Goal: Task Accomplishment & Management: Use online tool/utility

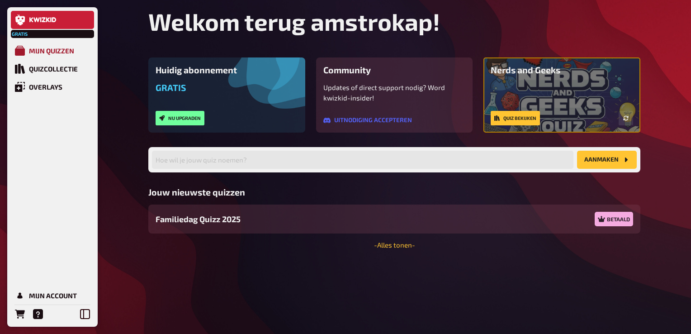
click at [65, 55] on div "Mijn quizzen" at bounding box center [51, 51] width 45 height 8
click at [63, 52] on div "Mijn quizzen" at bounding box center [51, 51] width 45 height 8
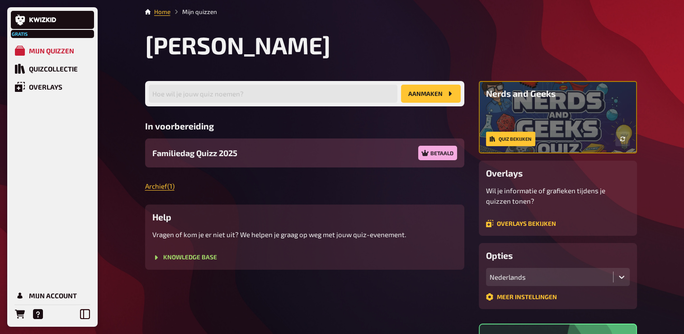
click at [216, 153] on span "Familiedag Quizz 2025" at bounding box center [194, 153] width 85 height 12
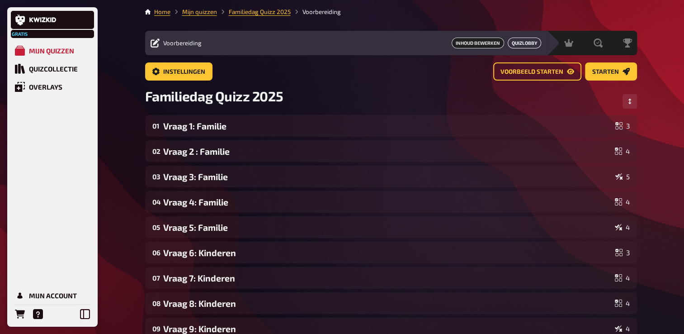
click at [531, 44] on link "Quizlobby" at bounding box center [524, 43] width 33 height 11
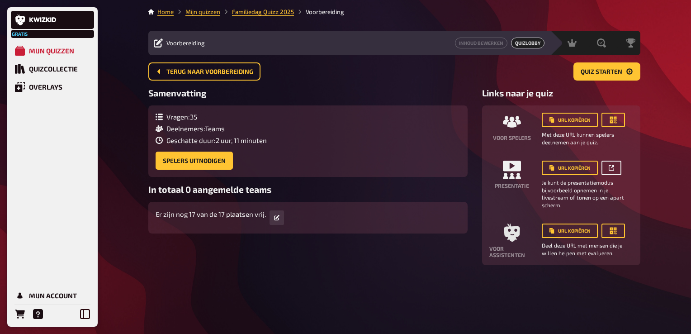
click at [614, 166] on link at bounding box center [611, 167] width 20 height 14
click at [237, 265] on div "Home Mijn quizzen Familiedag Quizz 2025 Voorbereiding Voorbereiding Inhoud bewe…" at bounding box center [394, 167] width 506 height 334
click at [666, 100] on div "Gratis Mijn quizzen Quizcollectie Overlays Mijn Account Home Mijn quizzen Famil…" at bounding box center [345, 167] width 691 height 334
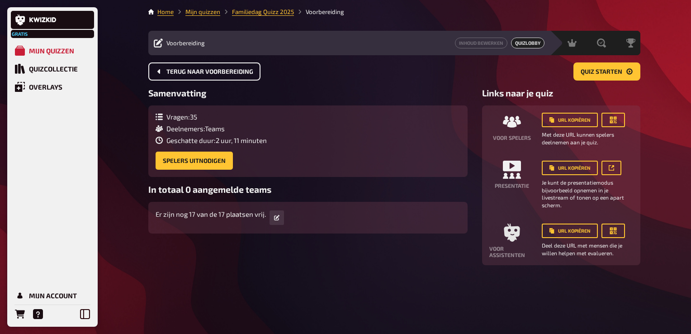
click at [244, 70] on span "Terug naar voorbereiding" at bounding box center [209, 72] width 87 height 6
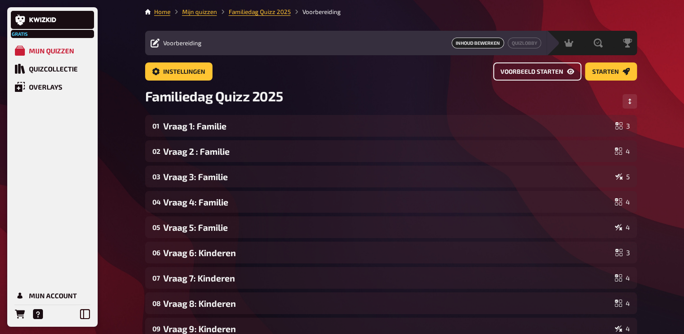
click at [549, 71] on span "Voorbeeld starten" at bounding box center [531, 72] width 63 height 6
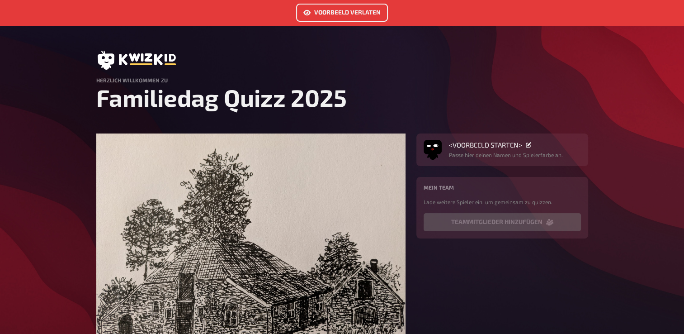
click at [368, 11] on link "Voorbeeld verlaten" at bounding box center [342, 13] width 92 height 18
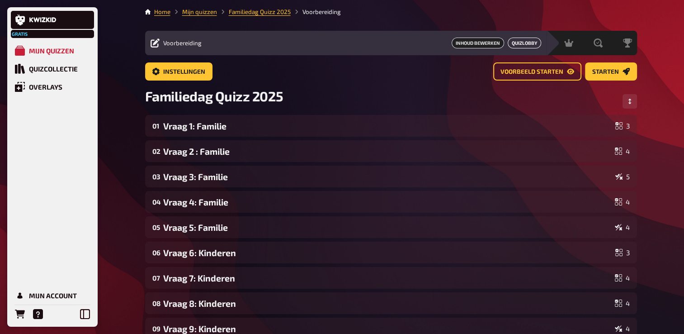
click at [524, 42] on link "Quizlobby" at bounding box center [524, 43] width 33 height 11
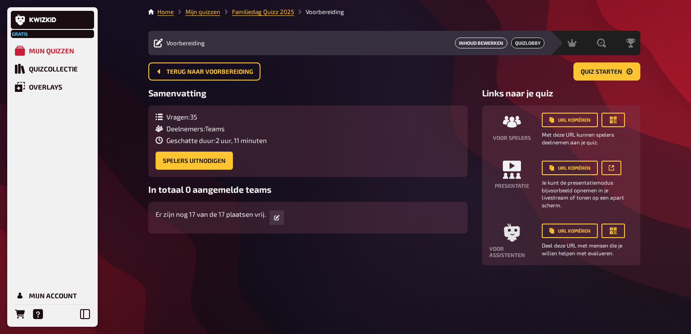
click at [481, 40] on link "Inhoud bewerken" at bounding box center [481, 43] width 52 height 11
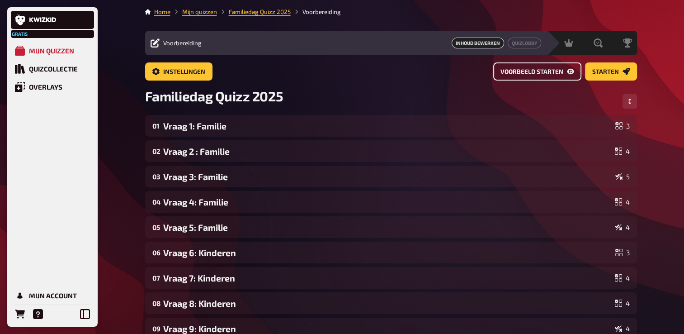
click at [534, 71] on span "Voorbeeld starten" at bounding box center [531, 72] width 63 height 6
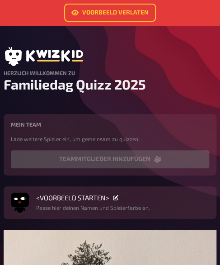
drag, startPoint x: -5, startPoint y: 85, endPoint x: 24, endPoint y: 106, distance: 35.3
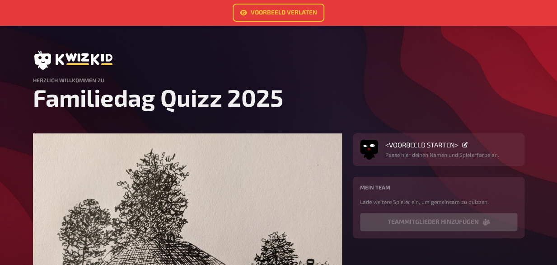
click at [391, 89] on h1 "Familiedag Quizz 2025" at bounding box center [279, 97] width 492 height 28
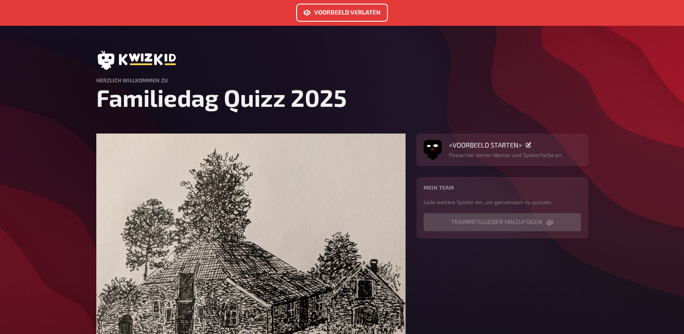
click at [324, 17] on link "Voorbeeld verlaten" at bounding box center [342, 13] width 92 height 18
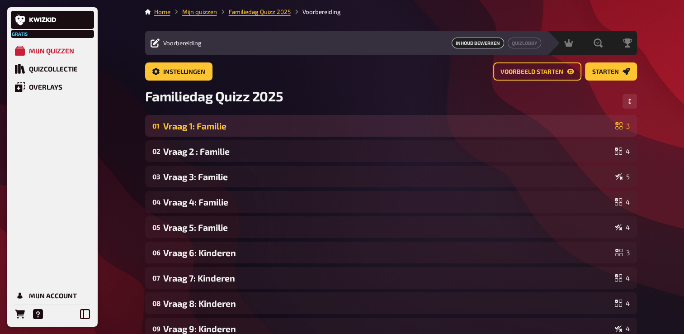
click at [208, 128] on div "Vraag 1: Familie" at bounding box center [387, 126] width 448 height 10
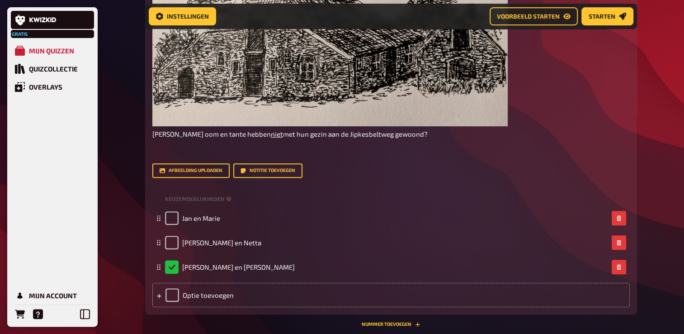
scroll to position [324, 0]
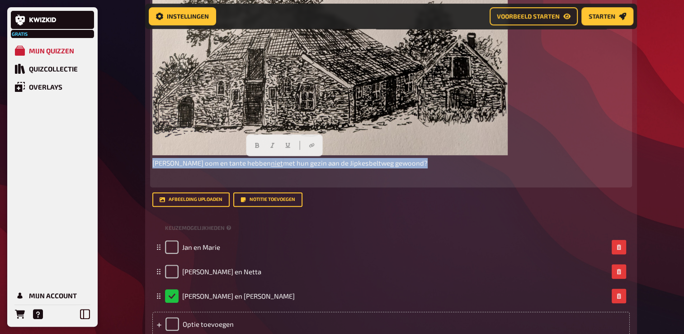
drag, startPoint x: 340, startPoint y: 162, endPoint x: 139, endPoint y: 164, distance: 201.2
click at [250, 146] on button "button" at bounding box center [247, 145] width 14 height 14
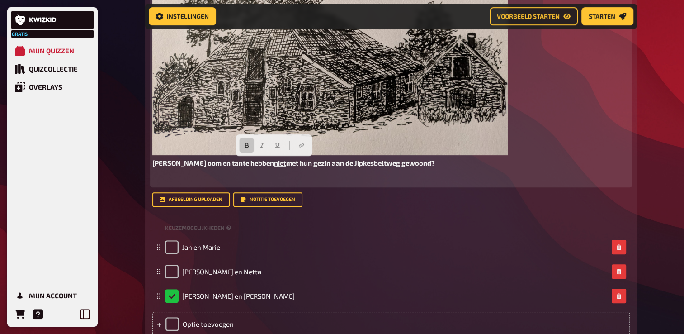
click at [250, 173] on div "﻿ [PERSON_NAME] oom en tante hebben niet met hun gezin aan de Jipkesbeltweg gew…" at bounding box center [390, 36] width 477 height 297
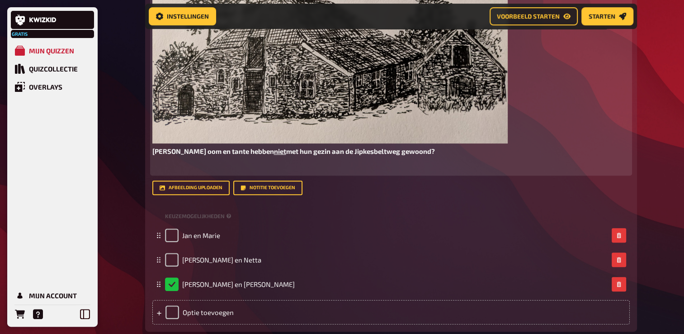
scroll to position [369, 0]
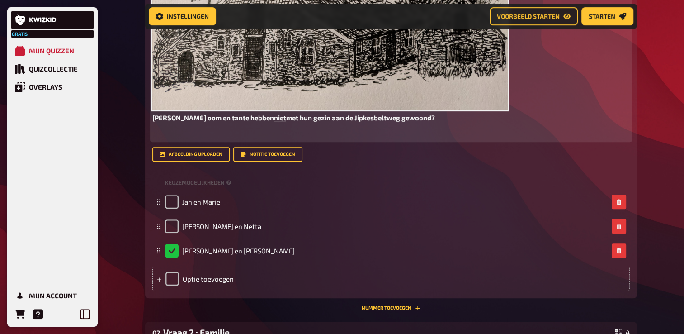
drag, startPoint x: 152, startPoint y: 118, endPoint x: 413, endPoint y: 121, distance: 260.4
click at [414, 121] on p "[PERSON_NAME] oom en tante hebben niet met hun gezin aan de Jipkesbeltweg gewoo…" at bounding box center [390, 118] width 477 height 10
click at [411, 120] on p "[PERSON_NAME] oom en tante hebben niet met hun gezin aan de Jipkesbeltweg gewoo…" at bounding box center [390, 118] width 477 height 10
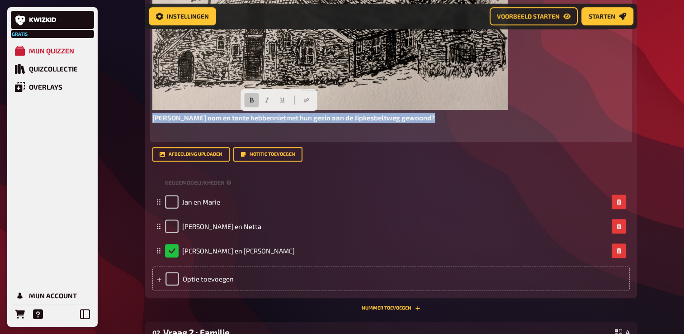
drag, startPoint x: 410, startPoint y: 116, endPoint x: 150, endPoint y: 115, distance: 260.4
click at [150, 115] on div "Kennis 1.00 punten Titel Vraag 1: Familie Vraagtekst ﻿ [PERSON_NAME] oom en tan…" at bounding box center [391, 39] width 492 height 515
click at [295, 99] on div at bounding box center [279, 100] width 76 height 22
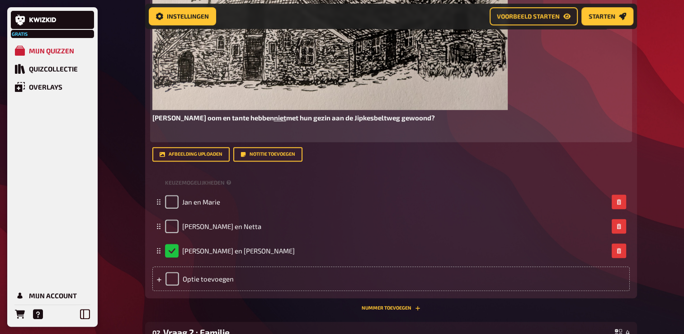
click at [304, 137] on p "﻿" at bounding box center [390, 134] width 477 height 10
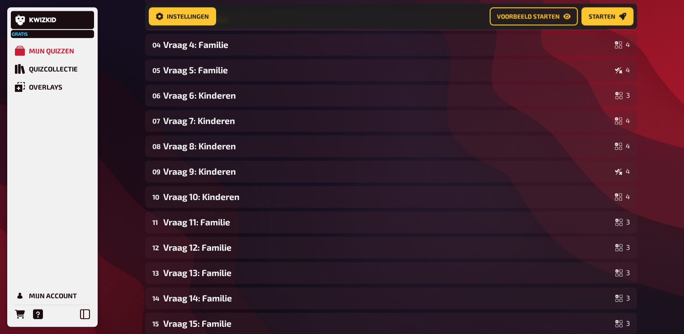
scroll to position [595, 0]
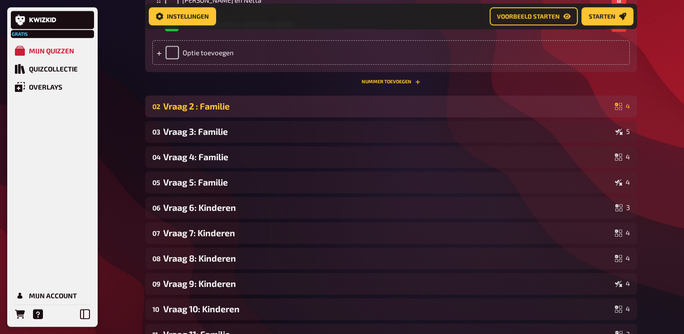
click at [250, 111] on div "Vraag 2 : Familie" at bounding box center [387, 106] width 448 height 10
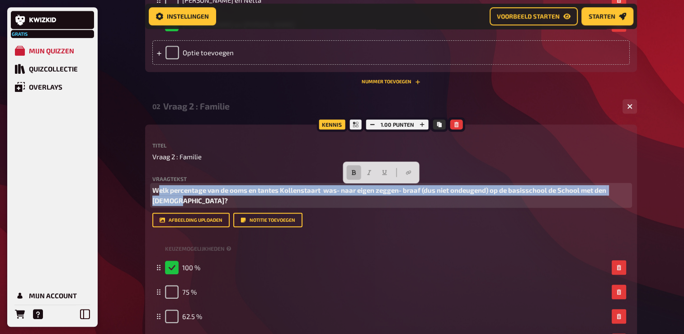
drag, startPoint x: 157, startPoint y: 190, endPoint x: 162, endPoint y: 196, distance: 8.3
click at [178, 204] on p "Welk percentage van de ooms en tantes Kollenstaart was- naar eigen zeggen- braa…" at bounding box center [390, 195] width 477 height 20
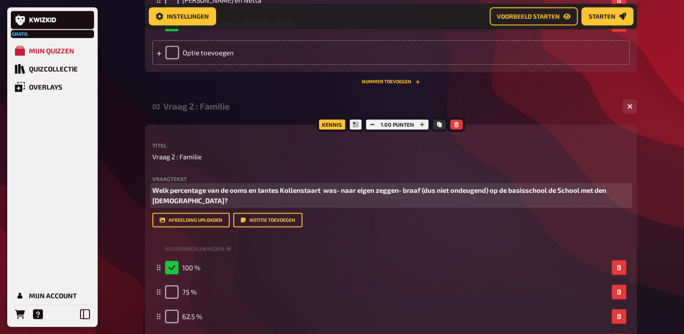
click at [155, 192] on span "Welk percentage van de ooms en tantes Kollenstaart was- naar eigen zeggen- braa…" at bounding box center [379, 195] width 455 height 19
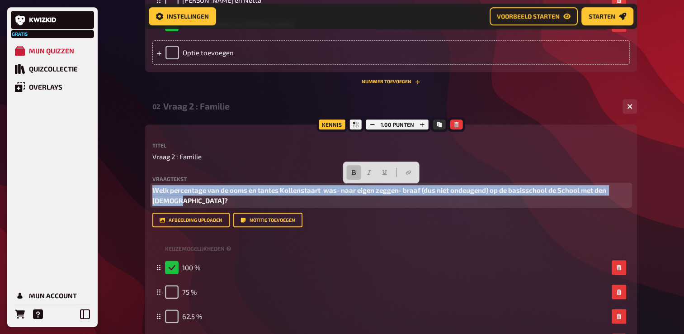
drag, startPoint x: 154, startPoint y: 190, endPoint x: 209, endPoint y: 195, distance: 55.8
click at [186, 202] on p "Welk percentage van de ooms en tantes Kollenstaart was- naar eigen zeggen- braa…" at bounding box center [390, 195] width 477 height 20
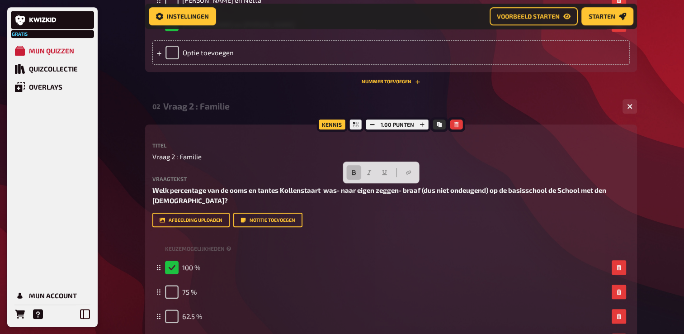
click at [381, 223] on div "Afbeelding uploaden Notitie toevoegen" at bounding box center [390, 219] width 477 height 14
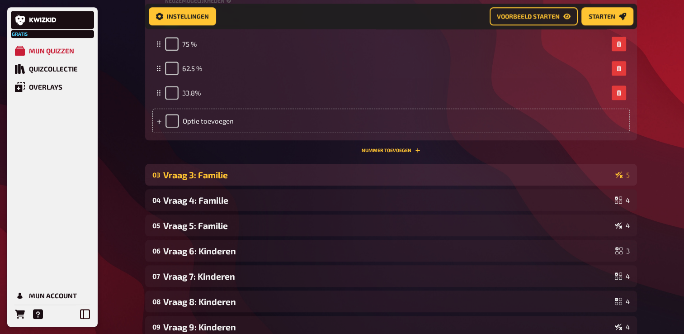
scroll to position [821, 0]
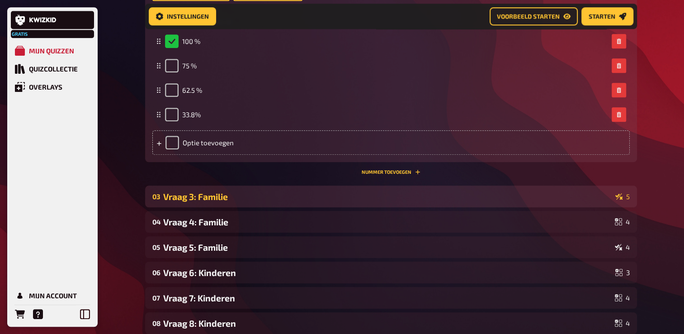
click at [244, 200] on div "Vraag 3: Familie" at bounding box center [387, 196] width 448 height 10
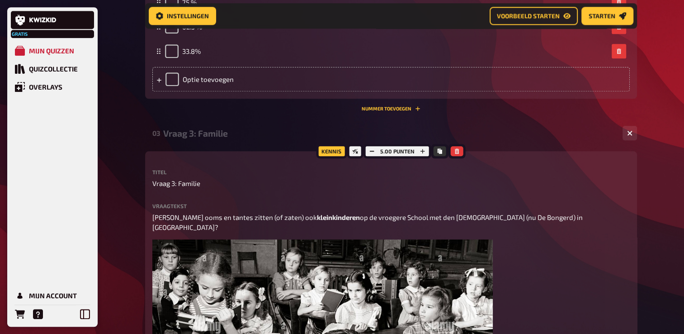
scroll to position [911, 0]
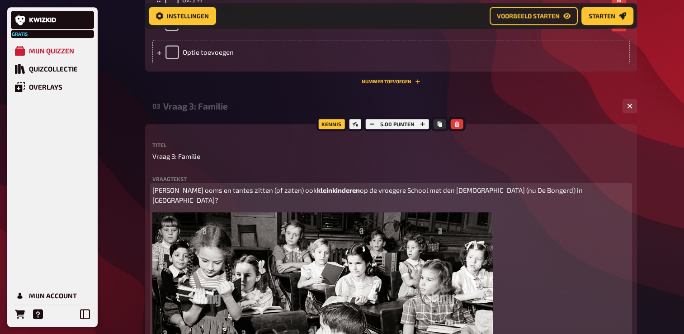
click at [184, 195] on div "[PERSON_NAME] ooms en tantes zitten (of zaten) ook kleinkinderen op de vroegere…" at bounding box center [390, 333] width 477 height 297
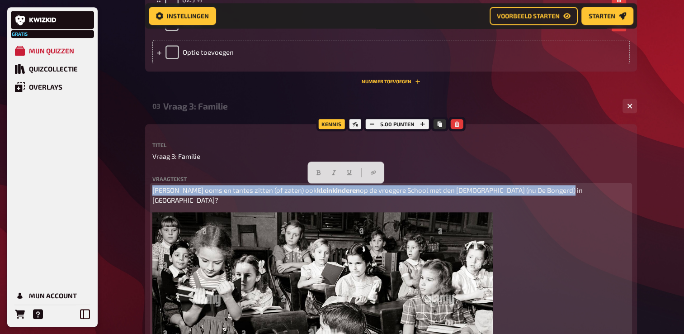
drag, startPoint x: 153, startPoint y: 189, endPoint x: 541, endPoint y: 189, distance: 388.3
click at [570, 189] on p "[PERSON_NAME] ooms en tantes zitten (of zaten) ook kleinkinderen op de vroegere…" at bounding box center [390, 195] width 477 height 20
click at [315, 170] on button "button" at bounding box center [318, 172] width 14 height 14
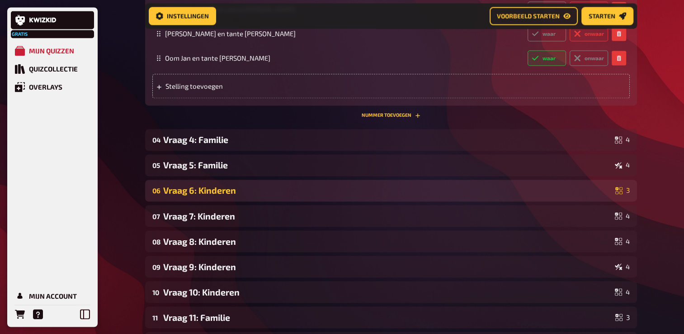
scroll to position [1499, 0]
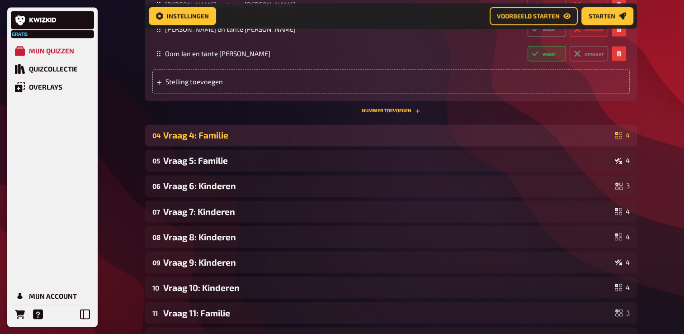
click at [213, 130] on div "Vraag 4: Familie" at bounding box center [387, 135] width 448 height 10
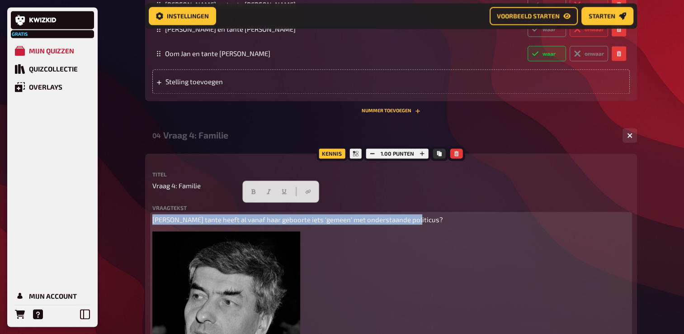
drag, startPoint x: 153, startPoint y: 207, endPoint x: 423, endPoint y: 203, distance: 269.9
click at [421, 214] on p "[PERSON_NAME] tante heeft al vanaf haar geboorte iets 'gemeen' met onderstaande…" at bounding box center [390, 219] width 477 height 10
click at [255, 191] on icon "button" at bounding box center [253, 191] width 4 height 5
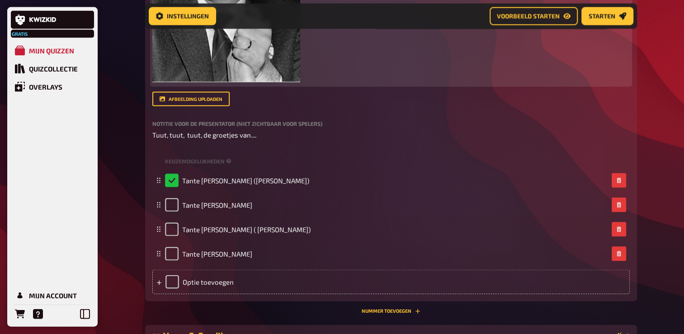
scroll to position [1996, 0]
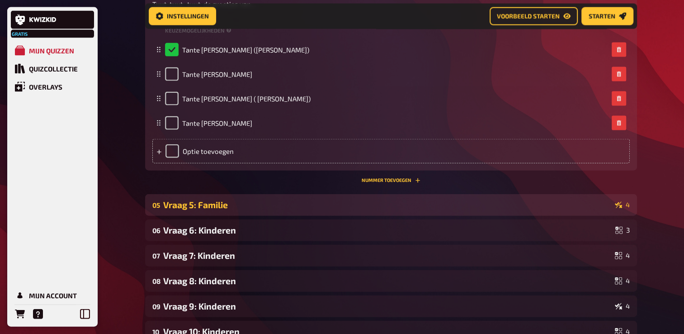
click at [188, 199] on div "Vraag 5: Familie" at bounding box center [387, 204] width 448 height 10
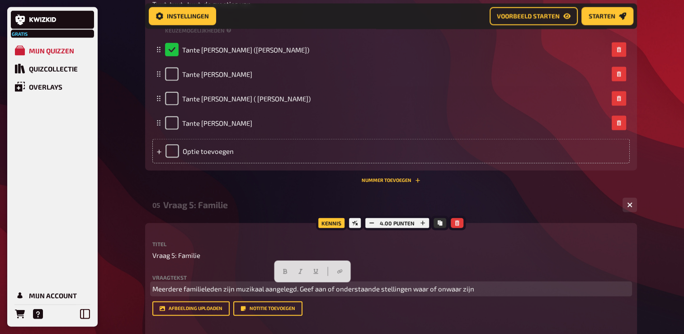
drag, startPoint x: 152, startPoint y: 289, endPoint x: 498, endPoint y: 292, distance: 345.8
click at [498, 292] on p "Meerdere familieleden zijn muzikaal aangelegd. Geef aan of onderstaande stellin…" at bounding box center [390, 288] width 477 height 10
click at [283, 271] on icon "button" at bounding box center [285, 271] width 5 height 5
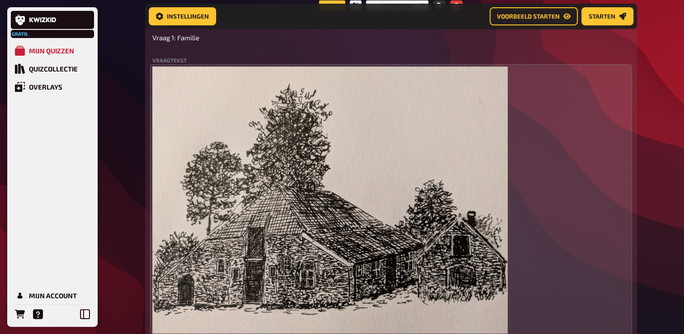
scroll to position [142, 0]
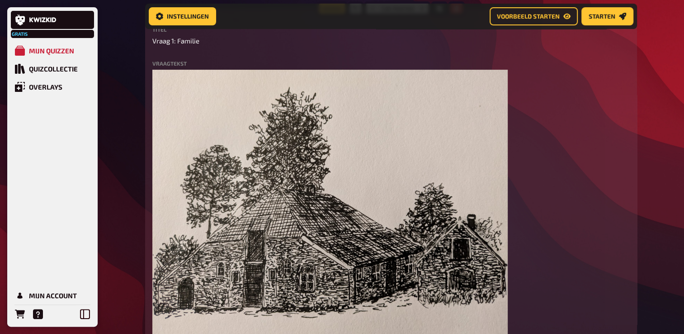
click at [605, 56] on div "Titel Vraag 1: Familie Vraagtekst ﻿ [PERSON_NAME] oom en tante hebben niet met …" at bounding box center [390, 207] width 477 height 361
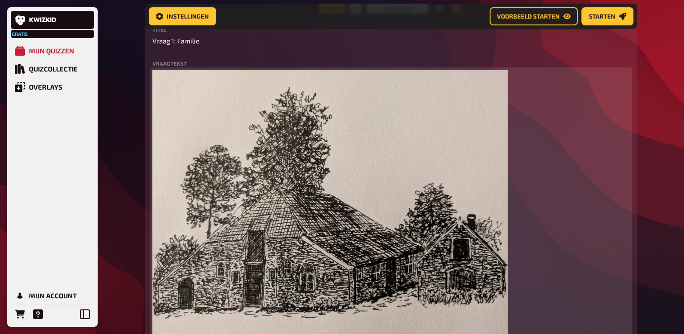
click at [559, 153] on div "﻿ [PERSON_NAME] oom en tante hebben niet met hun gezin aan de Jipkesbeltweg gew…" at bounding box center [390, 218] width 477 height 297
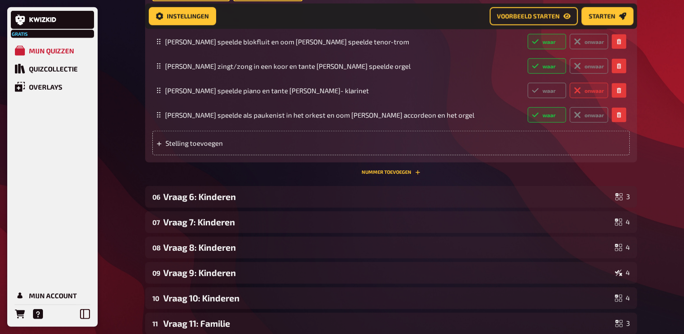
scroll to position [2331, 0]
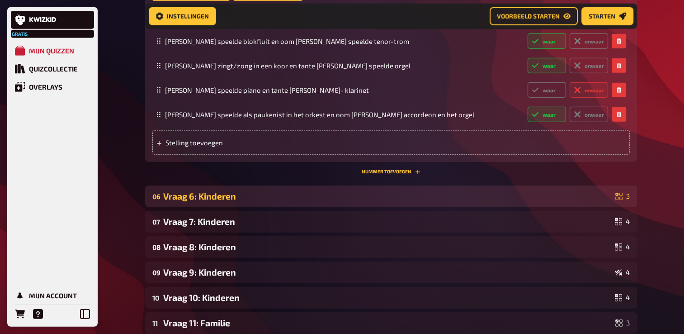
click at [398, 191] on div "Vraag 6: Kinderen" at bounding box center [387, 196] width 448 height 10
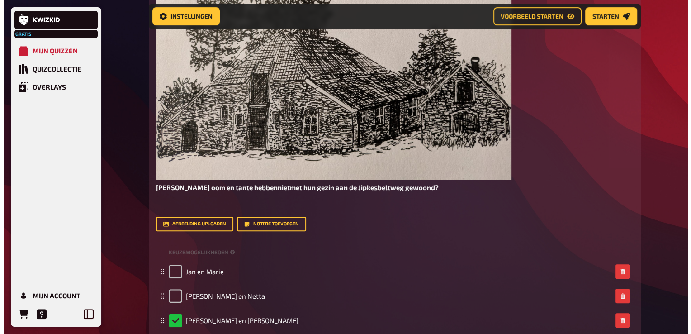
scroll to position [0, 0]
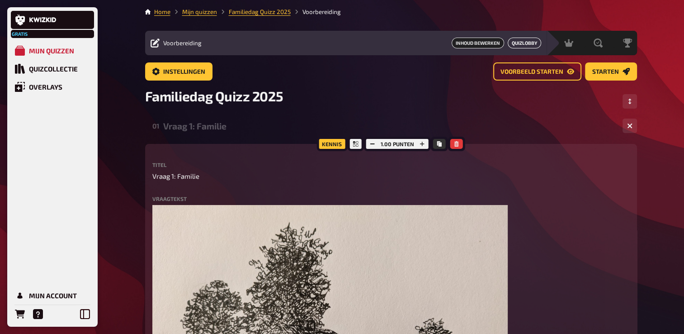
click at [526, 41] on link "Quizlobby" at bounding box center [524, 43] width 33 height 11
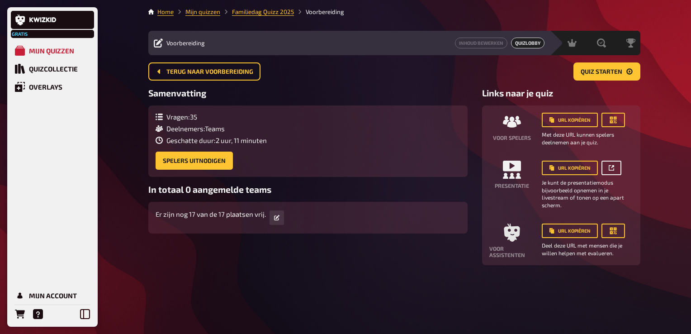
click at [613, 167] on link at bounding box center [611, 167] width 20 height 14
click at [343, 297] on div "Home Mijn quizzen Familiedag Quizz 2025 Voorbereiding Voorbereiding Inhoud bewe…" at bounding box center [394, 167] width 506 height 334
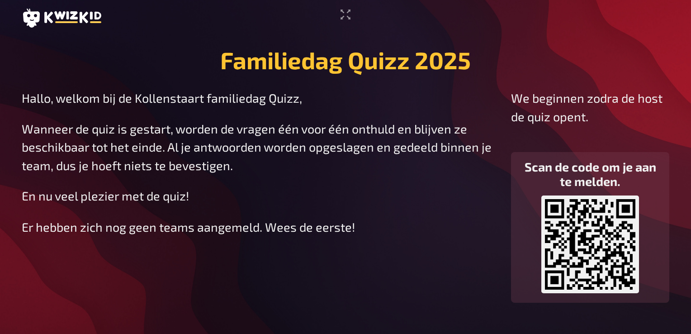
click at [440, 226] on div "Er hebben zich nog geen teams aangemeld. Wees de eerste!" at bounding box center [259, 226] width 475 height 14
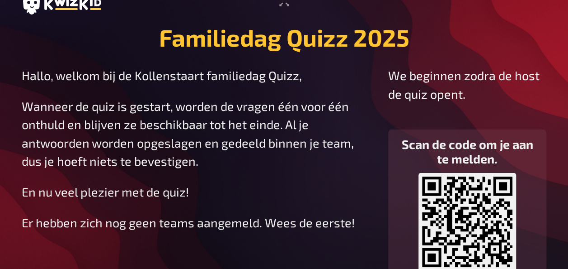
scroll to position [14, 0]
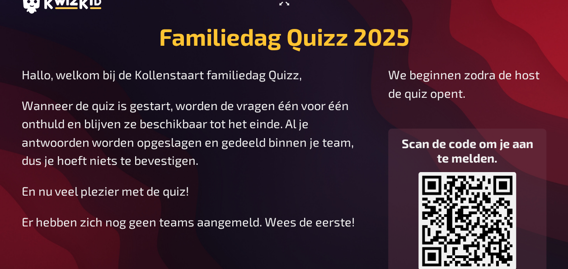
click at [283, 4] on icon "Ga naar volledig scherm" at bounding box center [284, 0] width 14 height 14
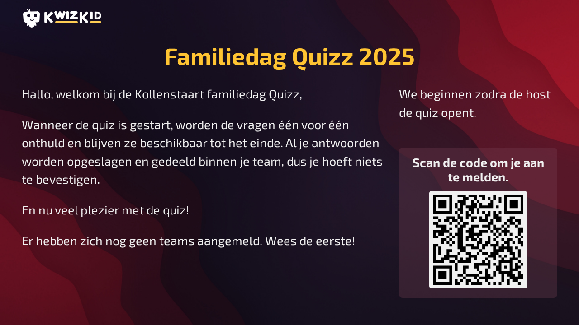
click at [524, 12] on header at bounding box center [289, 18] width 535 height 19
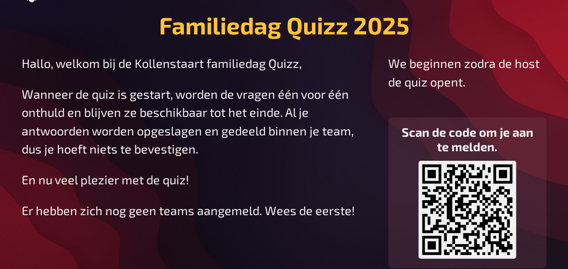
scroll to position [27, 0]
